Goal: Information Seeking & Learning: Learn about a topic

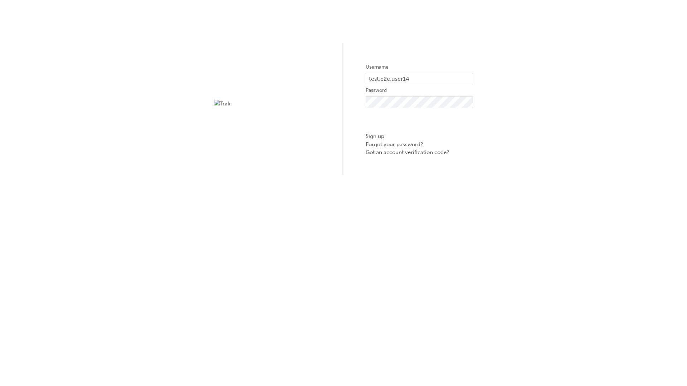
type input "test.e2e.user14"
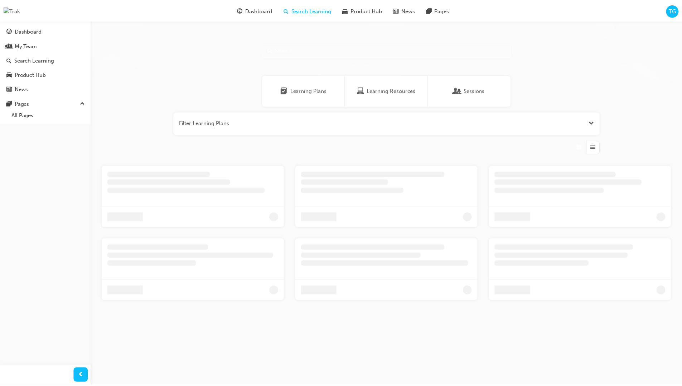
scroll to position [23, 0]
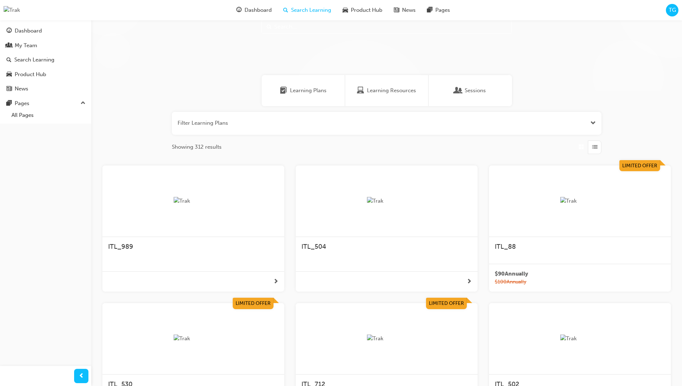
scroll to position [20, 0]
